Goal: Task Accomplishment & Management: Manage account settings

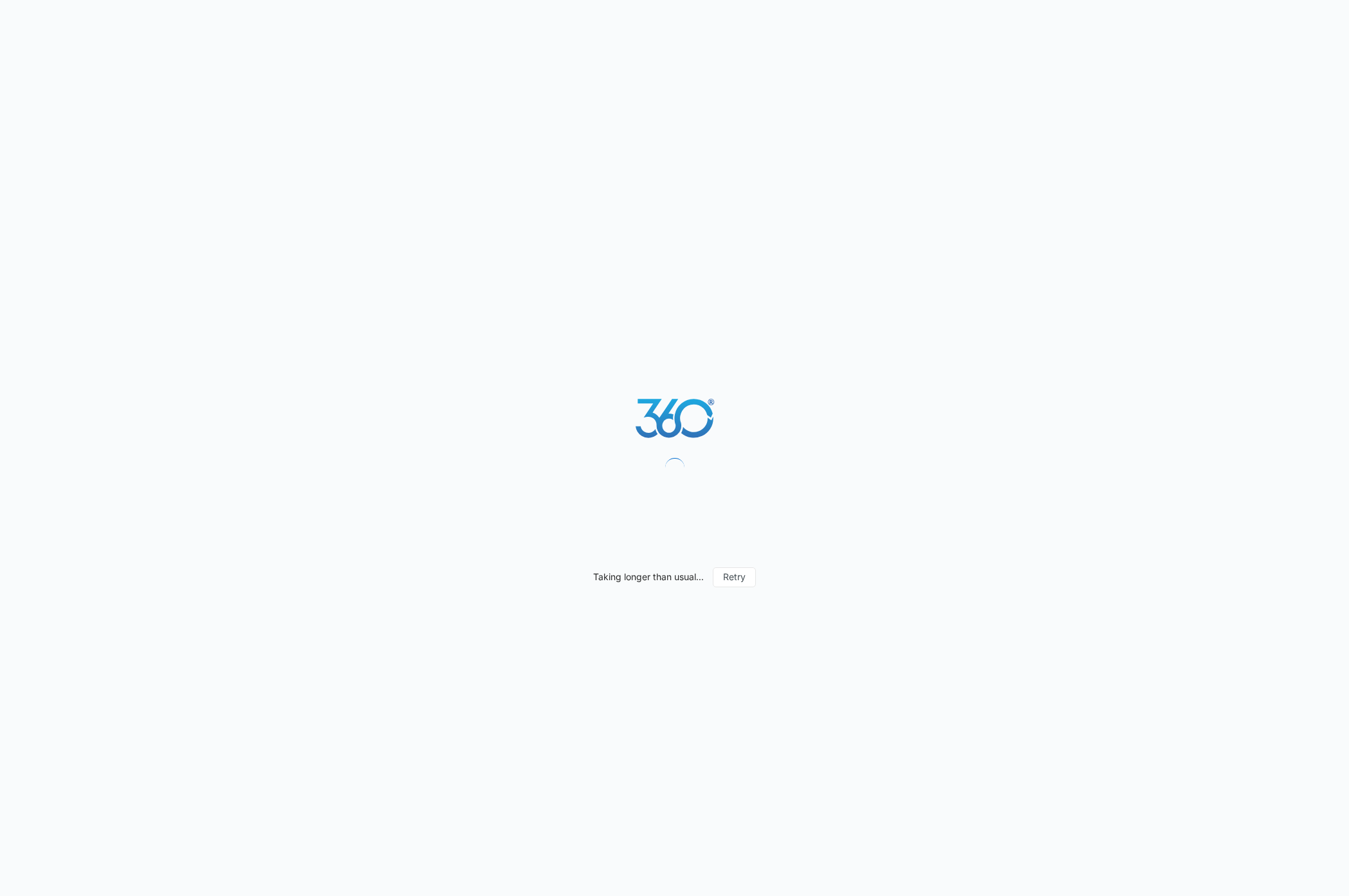
select select "4"
select select "US"
select select "America/[GEOGRAPHIC_DATA]"
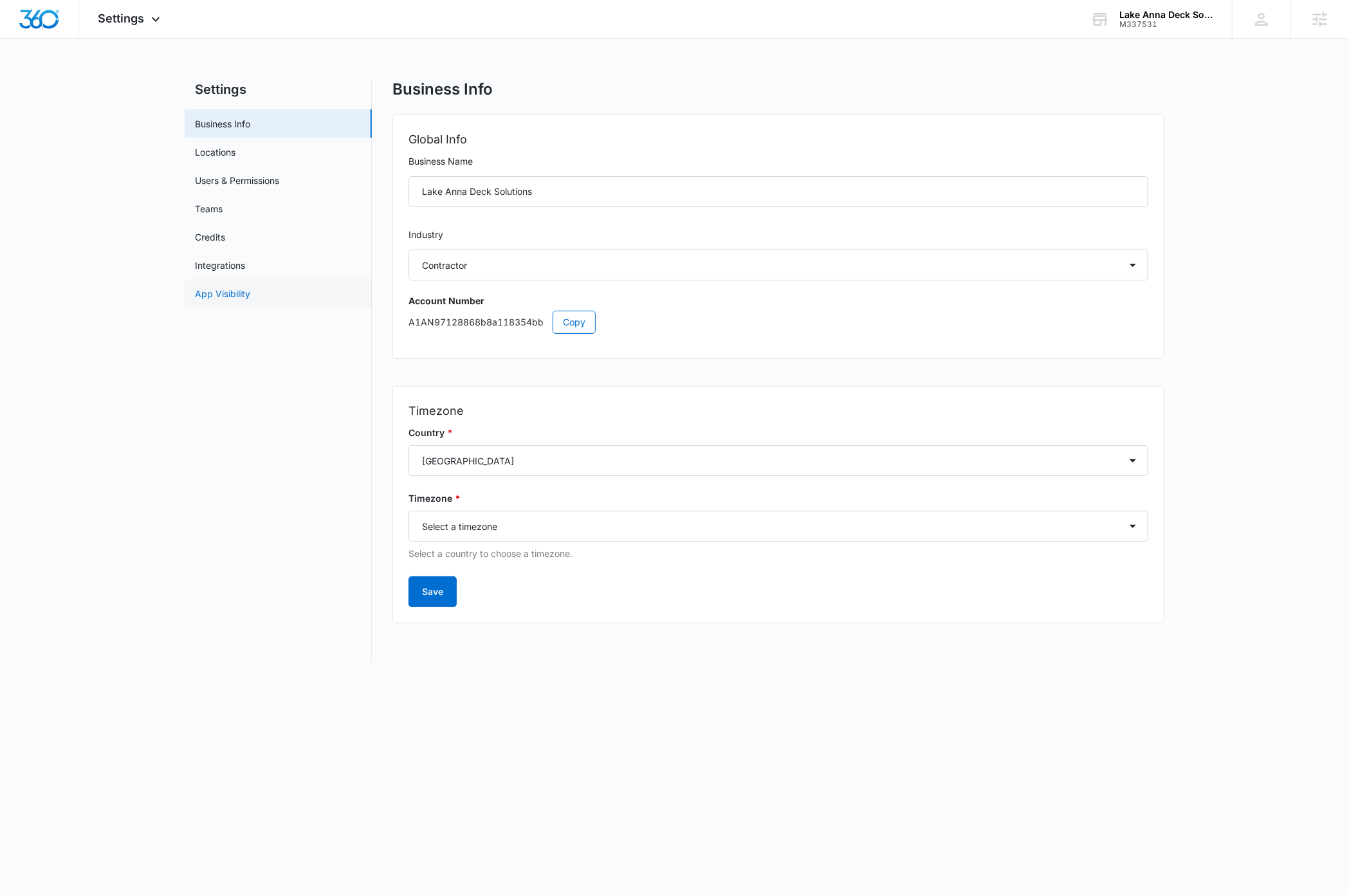
click at [243, 294] on link "App Visibility" at bounding box center [222, 294] width 55 height 14
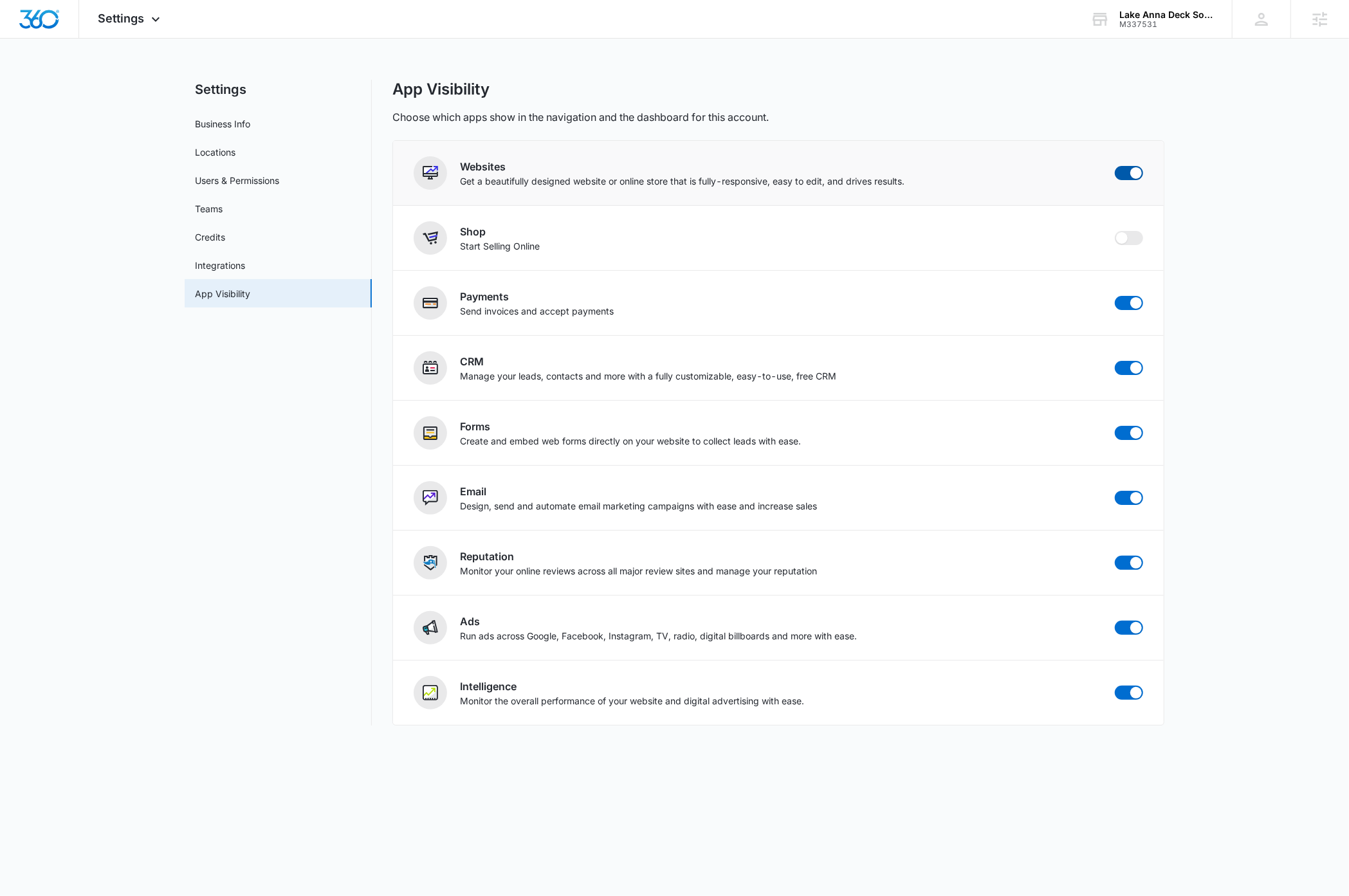
click at [1137, 173] on span at bounding box center [1135, 173] width 12 height 12
click at [1114, 166] on input "checkbox" at bounding box center [1114, 165] width 1 height 1
checkbox input "false"
click at [41, 19] on img "Dashboard" at bounding box center [39, 19] width 41 height 19
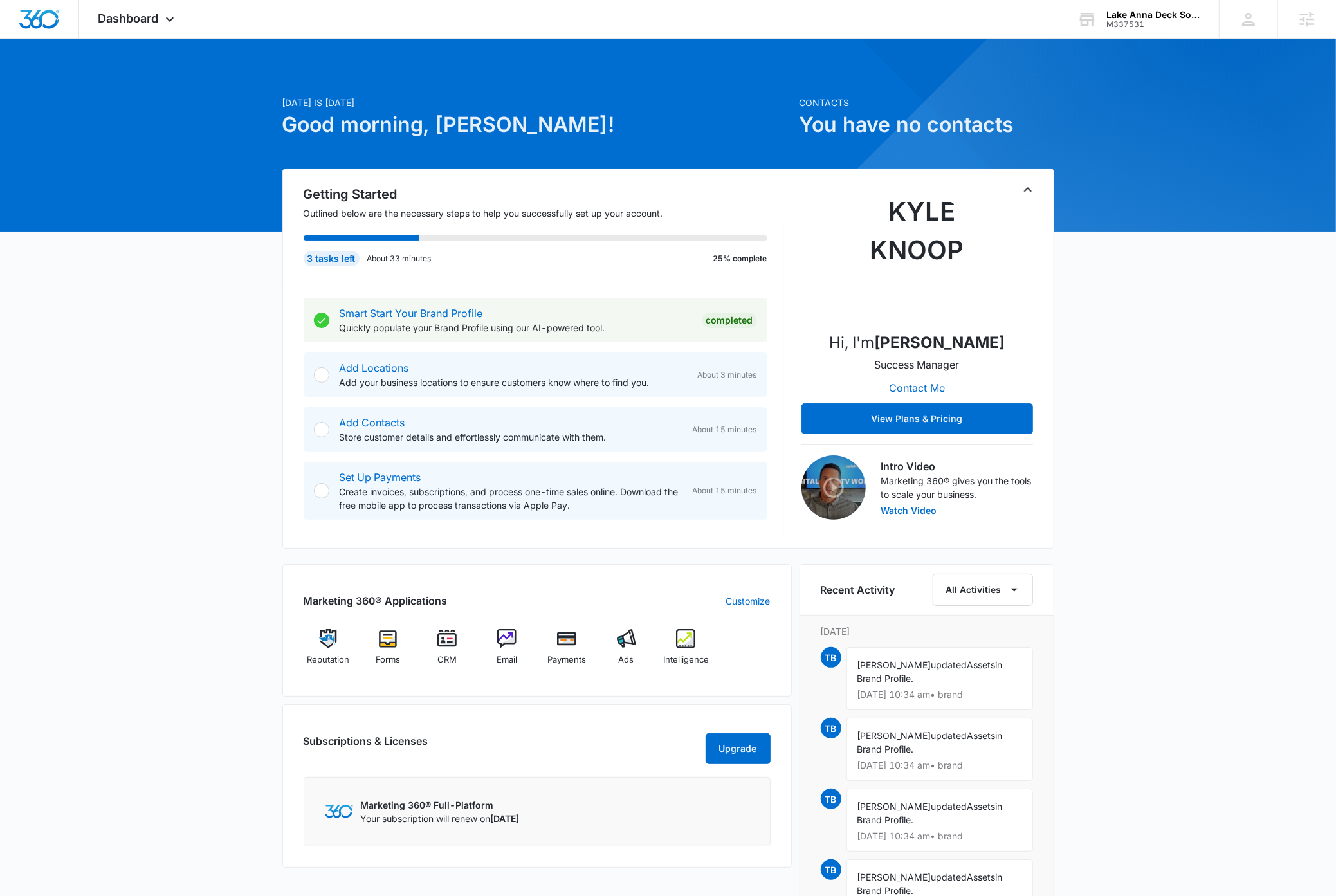
click at [1027, 192] on icon "Toggle Collapse" at bounding box center [1027, 190] width 16 height 16
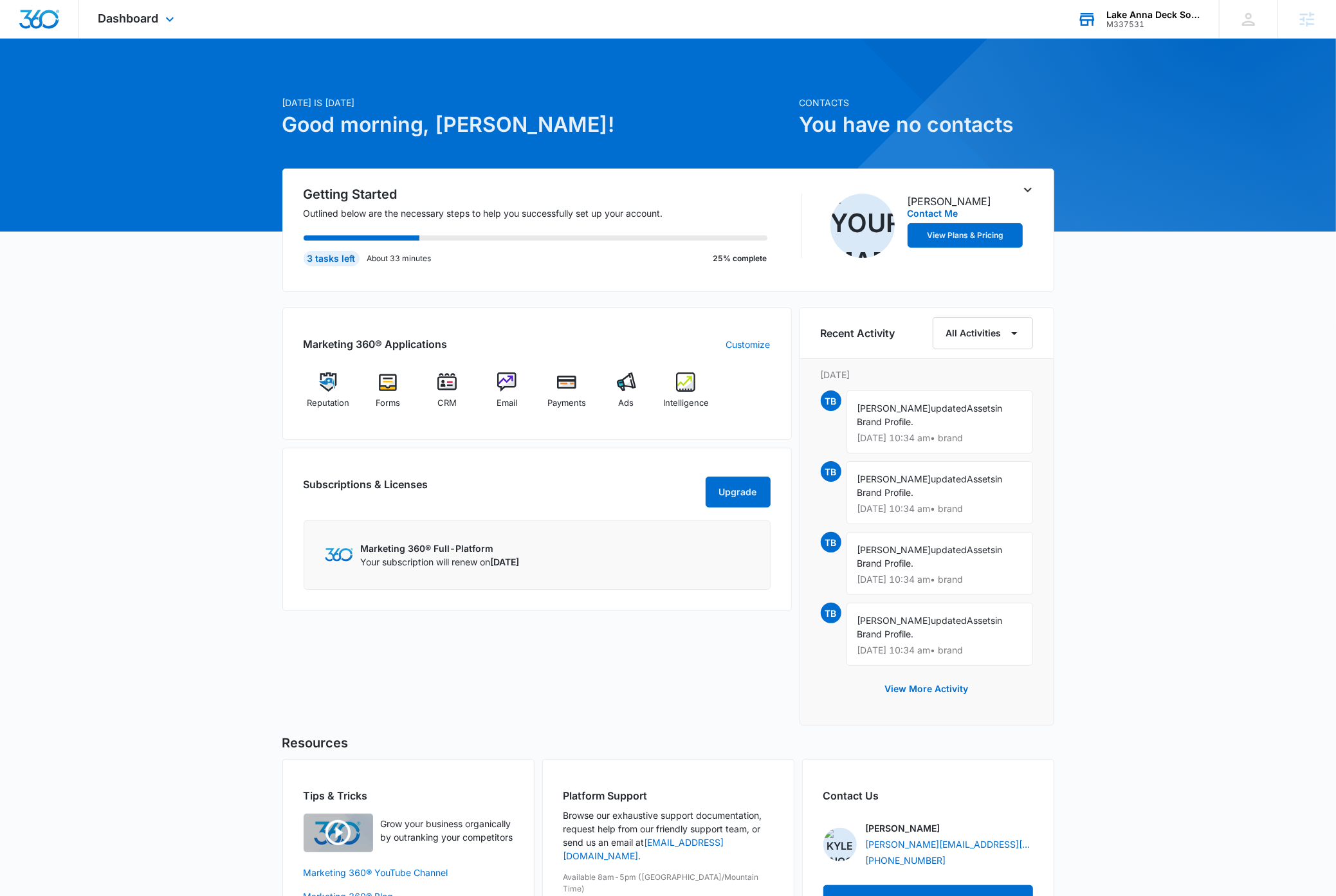
click at [1168, 20] on div "M337531" at bounding box center [1153, 24] width 94 height 9
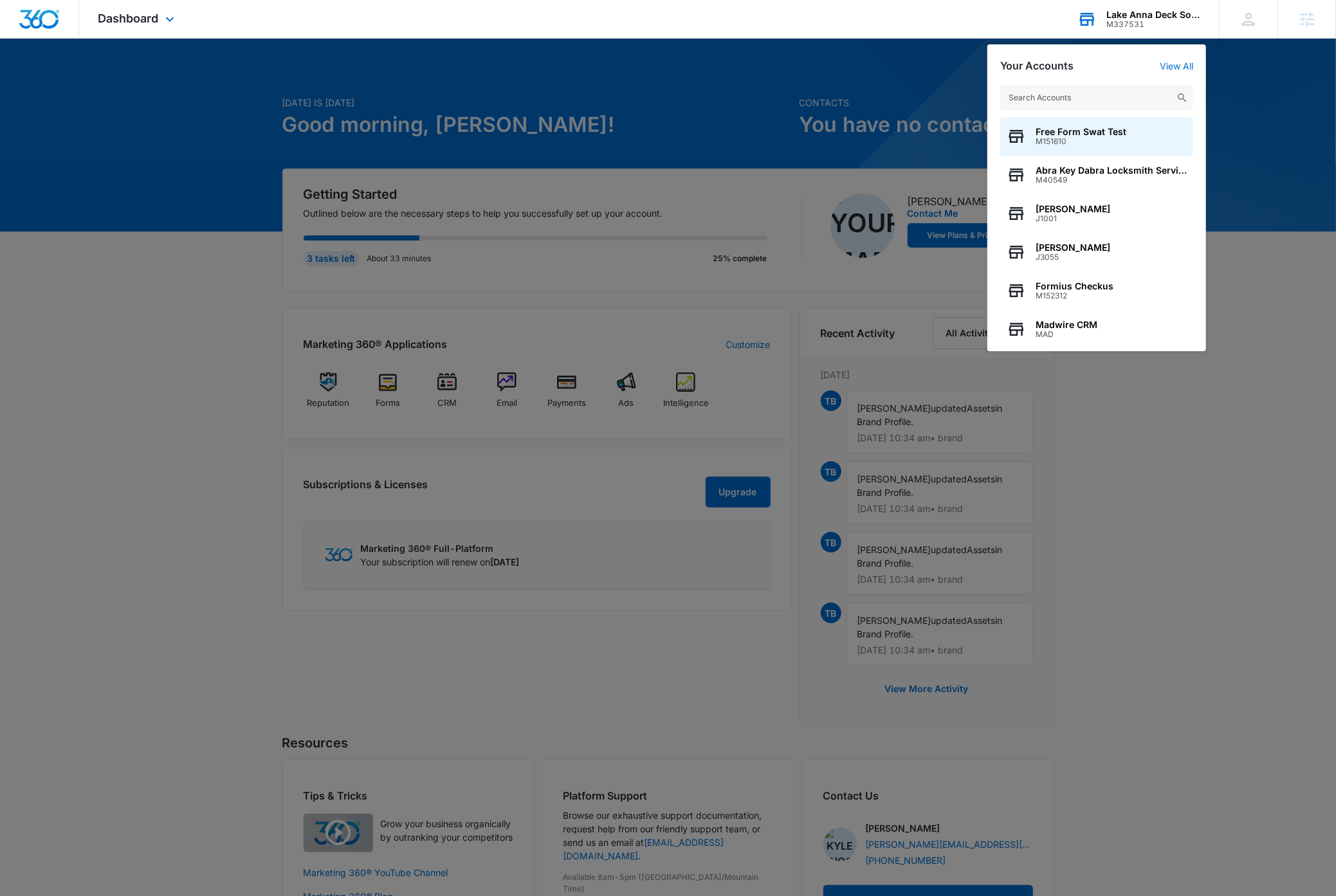
click at [1109, 94] on input "text" at bounding box center [1097, 98] width 193 height 26
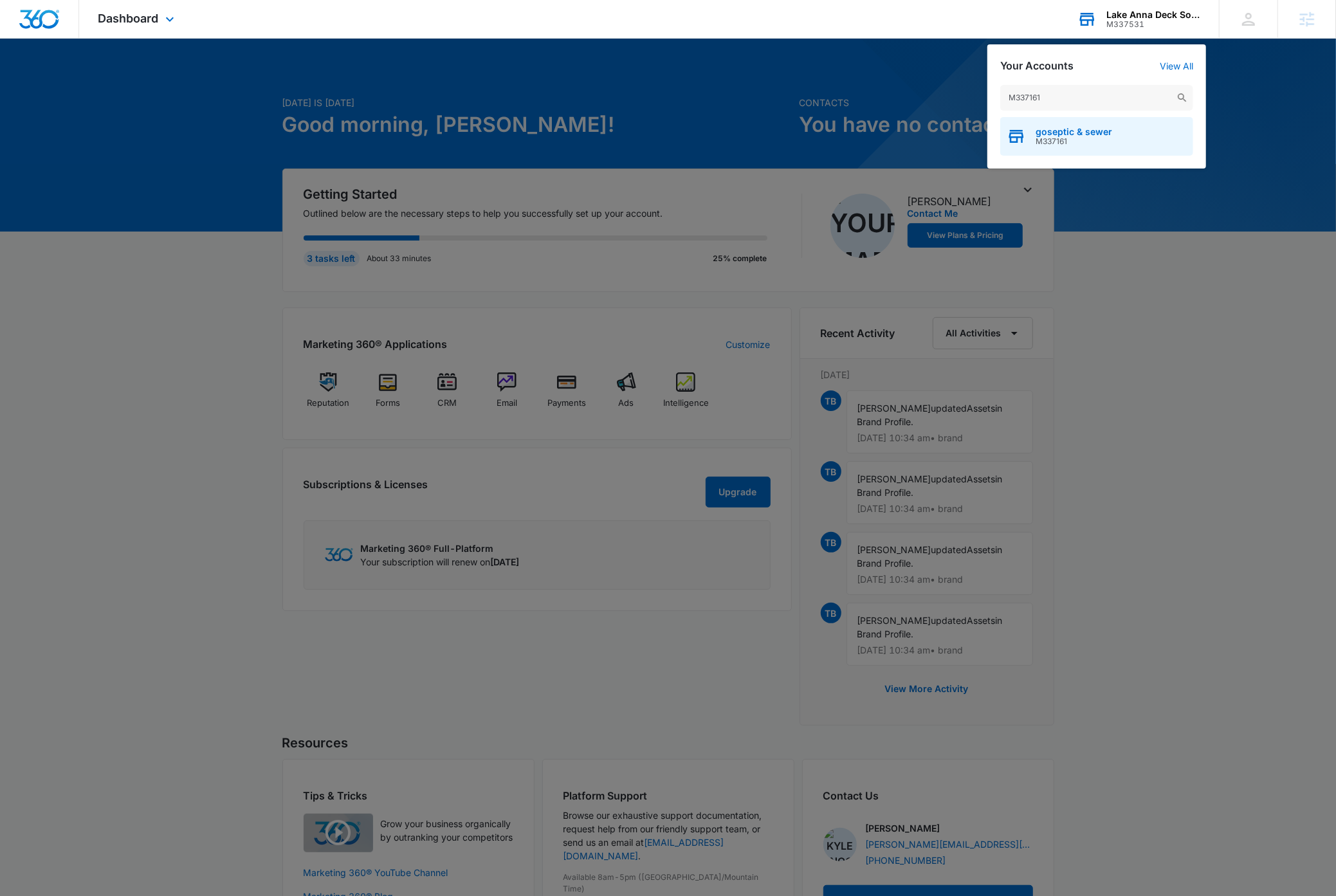
type input "M337161"
click at [1097, 143] on span "M337161" at bounding box center [1074, 141] width 77 height 9
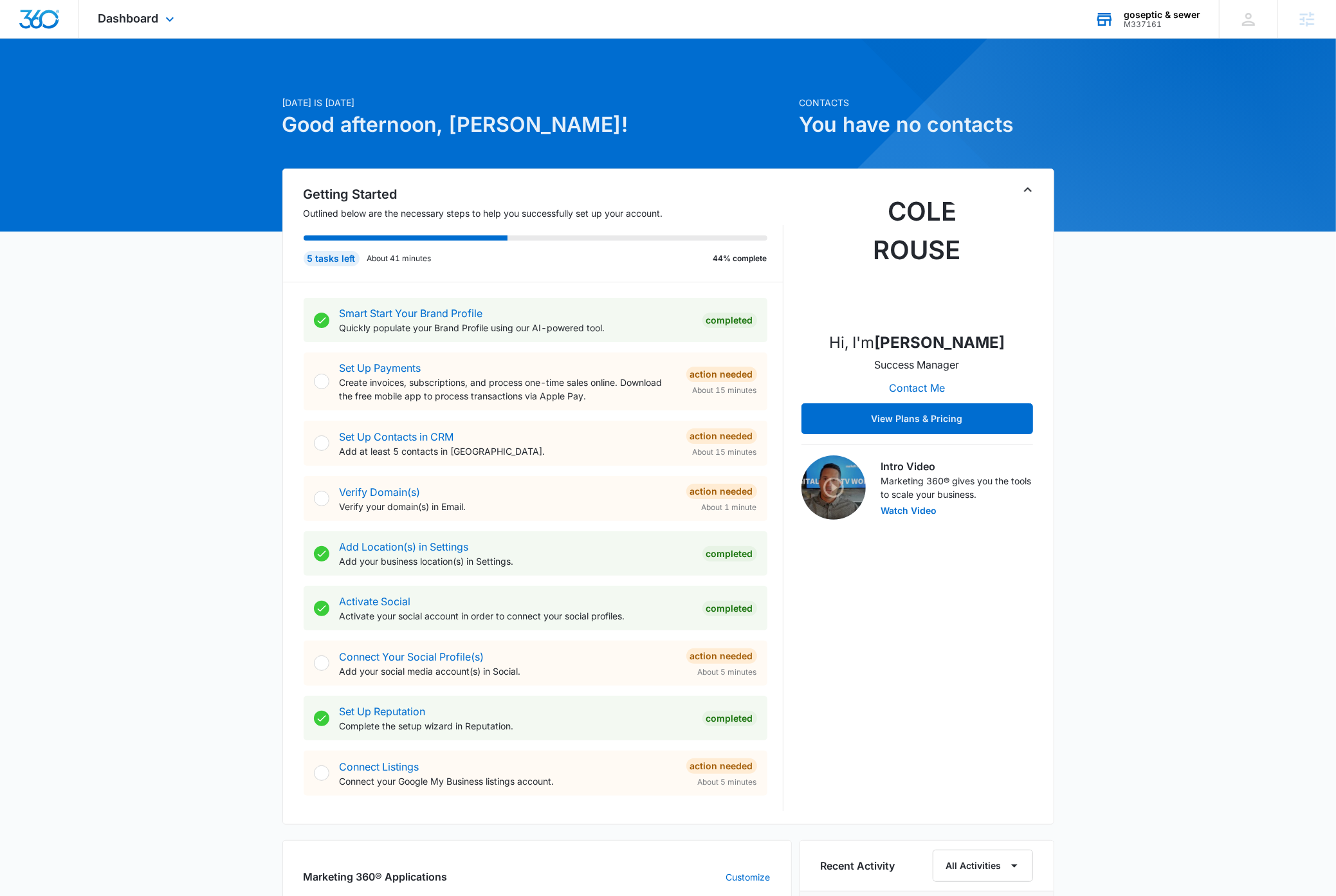
click at [1027, 190] on icon "Toggle Collapse" at bounding box center [1027, 190] width 16 height 16
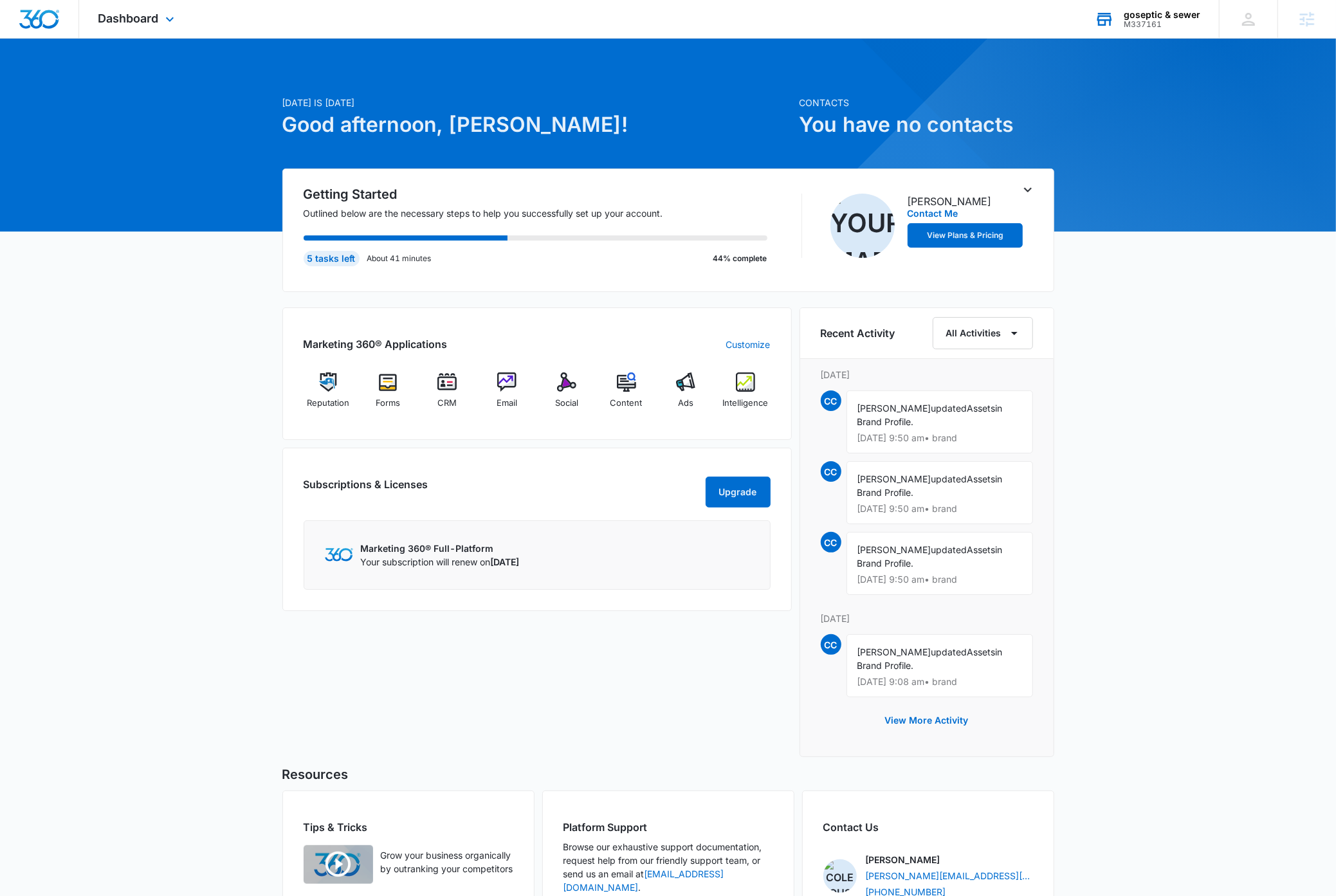
click at [1237, 384] on div "[DATE] is [DATE] Good afternoon, [PERSON_NAME]! Contacts You have no contacts G…" at bounding box center [668, 528] width 1336 height 948
click at [171, 22] on icon at bounding box center [169, 22] width 16 height 16
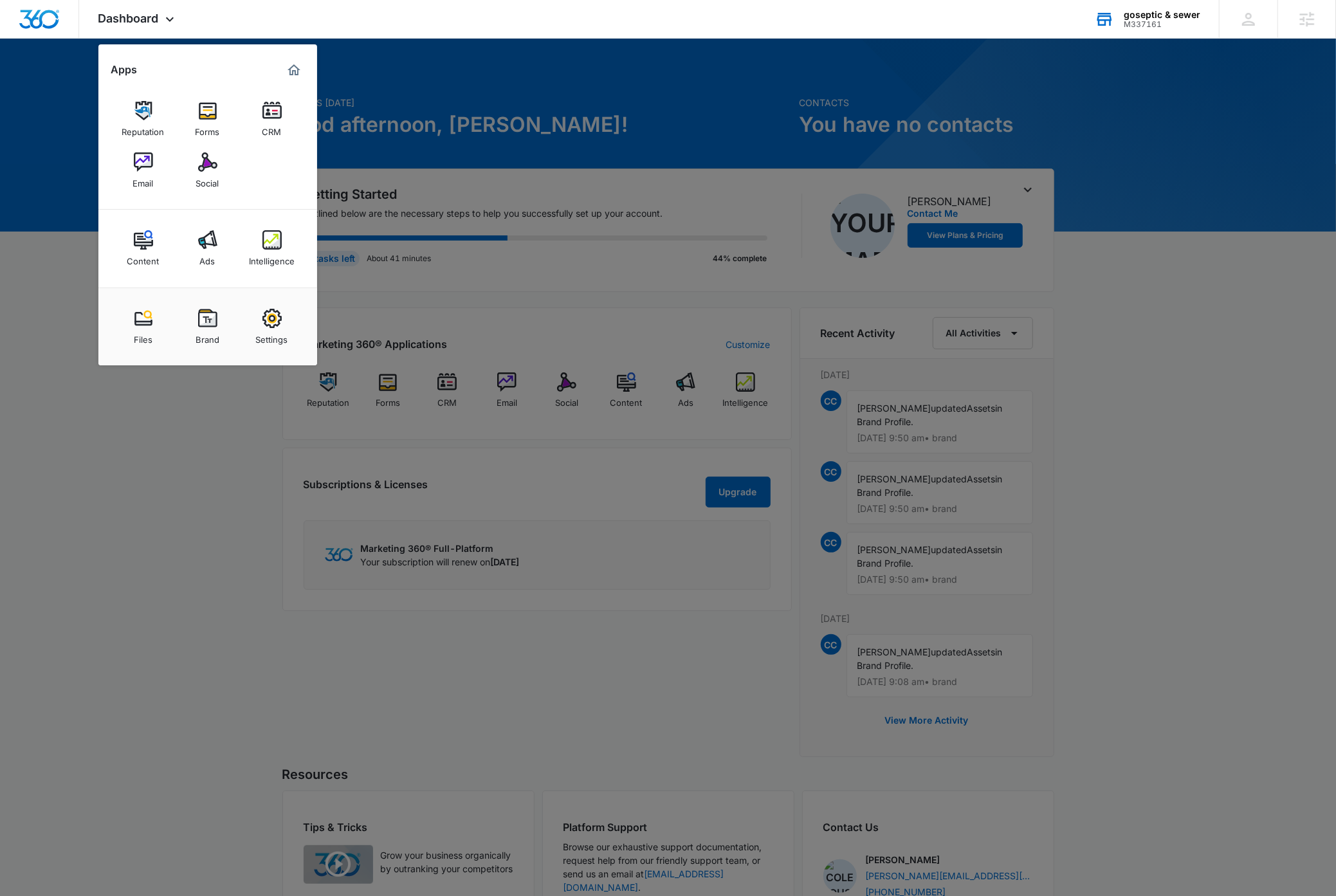
click at [142, 162] on img at bounding box center [143, 162] width 19 height 19
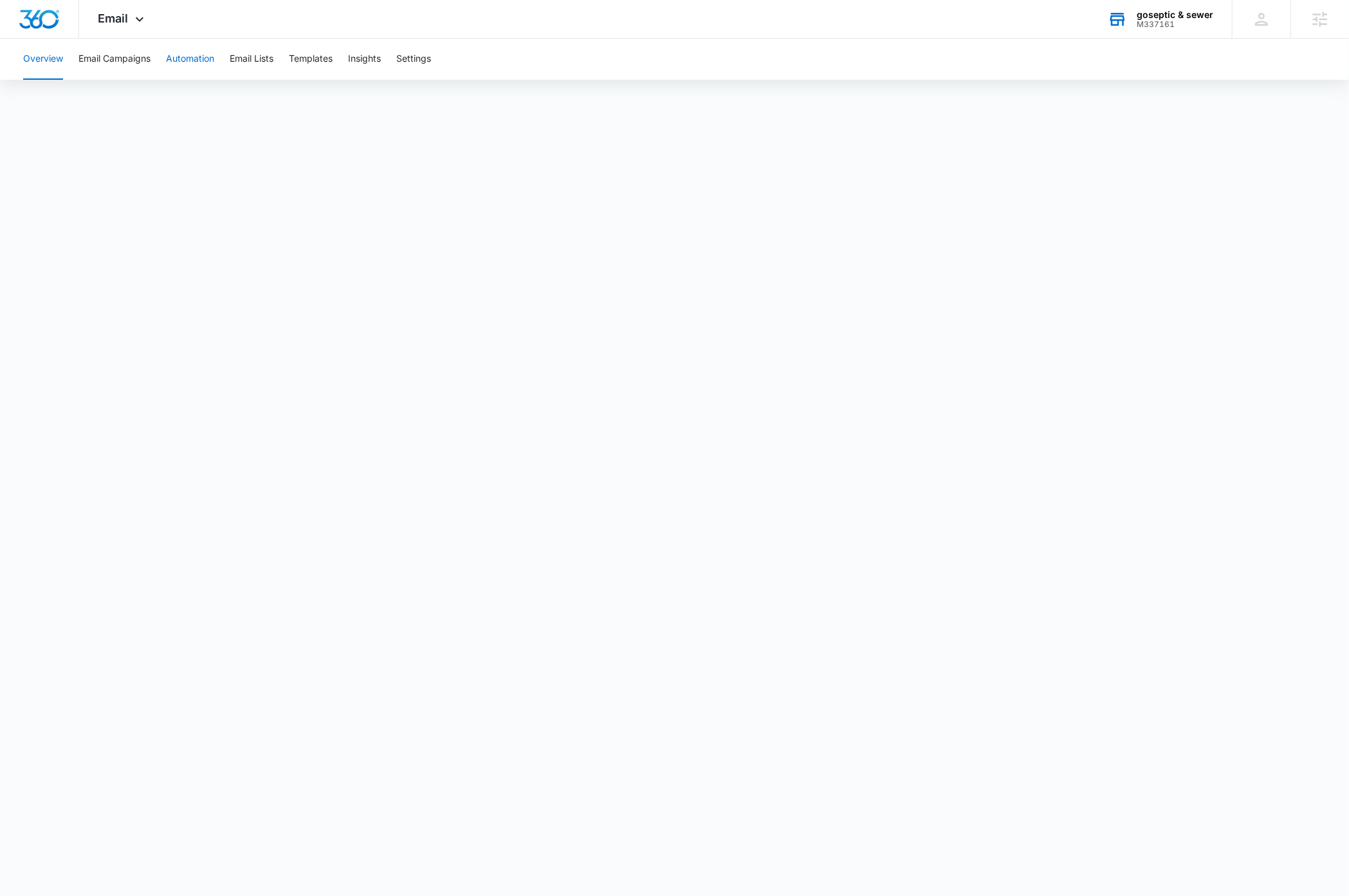
click at [202, 56] on button "Automation" at bounding box center [190, 59] width 48 height 41
click at [46, 26] on img "Dashboard" at bounding box center [39, 19] width 41 height 19
